Goal: Information Seeking & Learning: Learn about a topic

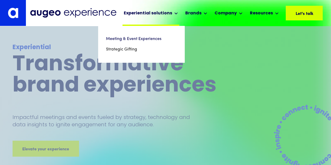
click at [167, 13] on div "Experiential solutions" at bounding box center [148, 13] width 48 height 6
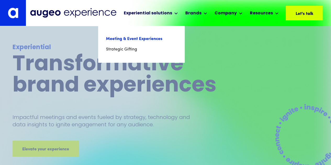
click at [127, 40] on link "Meeting & Event Experiences" at bounding box center [141, 39] width 71 height 10
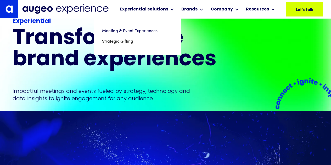
scroll to position [94, 0]
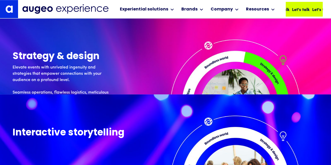
scroll to position [1293, 0]
